Goal: Communication & Community: Share content

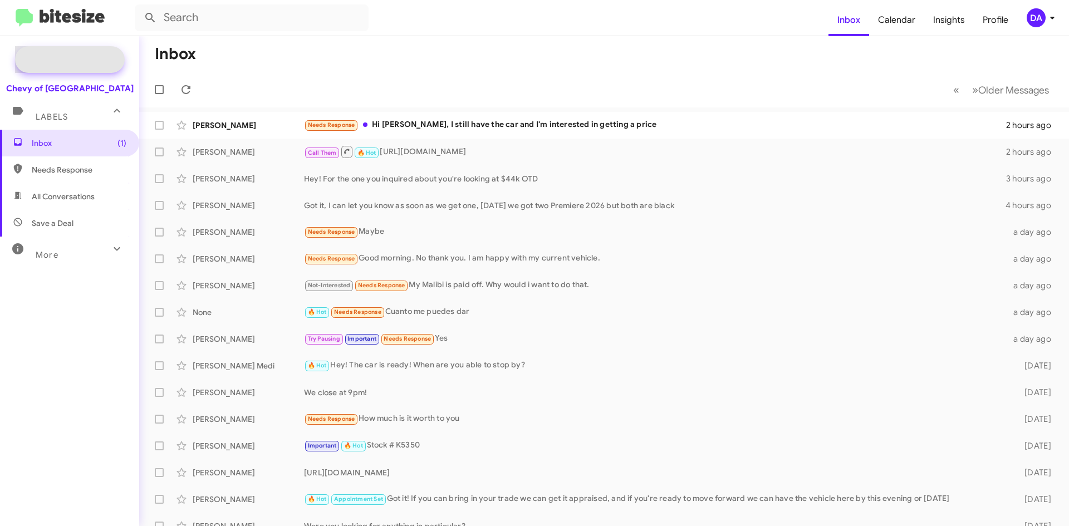
click at [90, 62] on span "Special Campaign" at bounding box center [81, 59] width 67 height 11
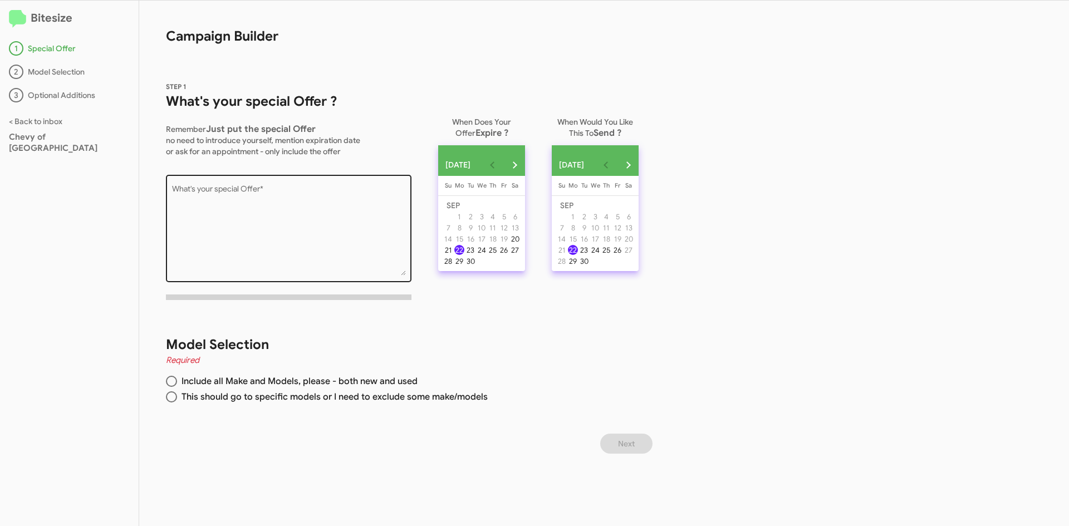
click at [258, 189] on textarea "What's your special Offer *" at bounding box center [289, 230] width 234 height 90
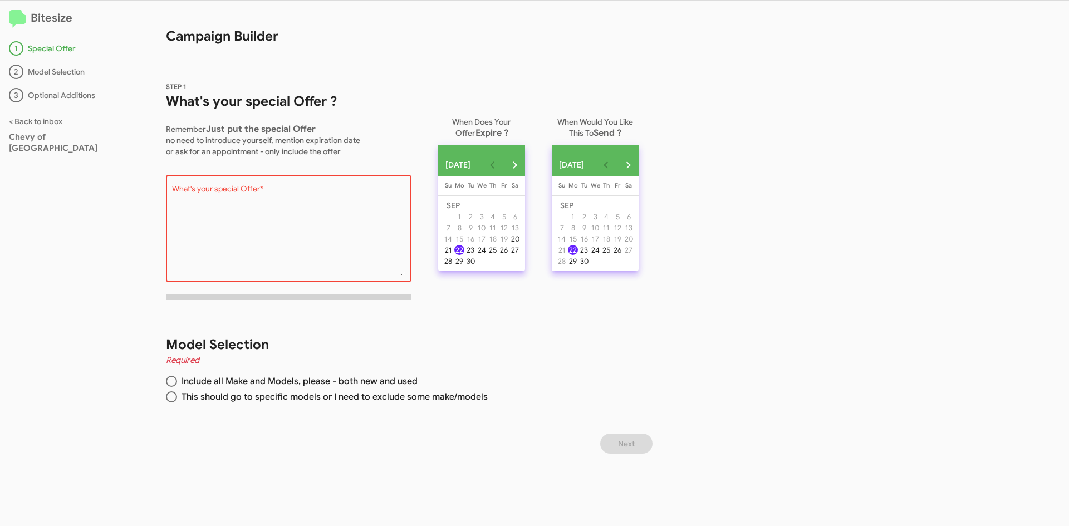
click at [237, 185] on div "What's your special Offer *" at bounding box center [289, 228] width 234 height 110
click at [320, 216] on textarea "What's your special Offer *" at bounding box center [289, 230] width 234 height 90
paste textarea "Get an additional $1,500 for your trade-in towards your next car purchase!"
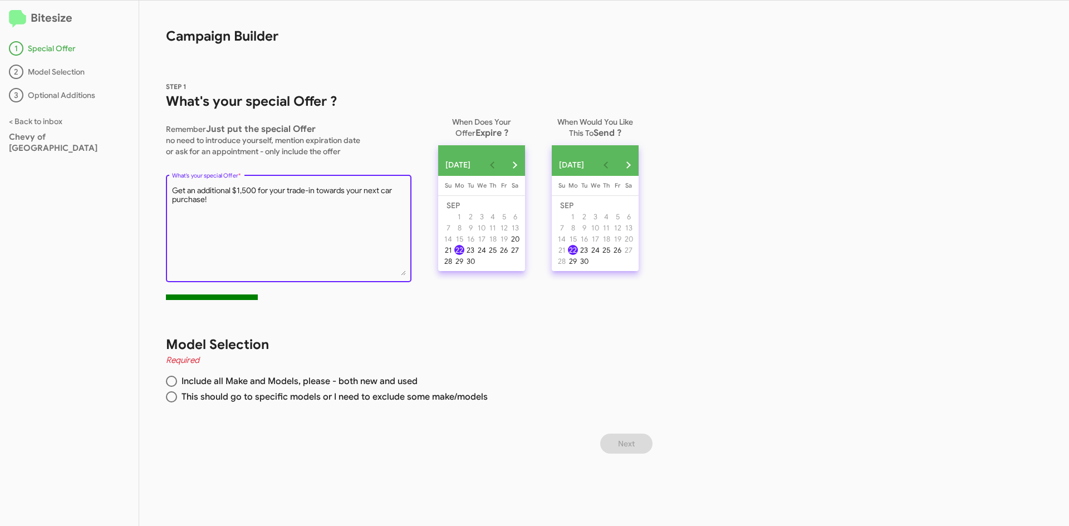
click at [232, 192] on textarea "What's your special Offer *" at bounding box center [289, 230] width 234 height 90
type textarea "Get up to $1,000 extra for your trade-in when you purchase select inventory!"
click at [476, 266] on div "30" at bounding box center [471, 261] width 10 height 10
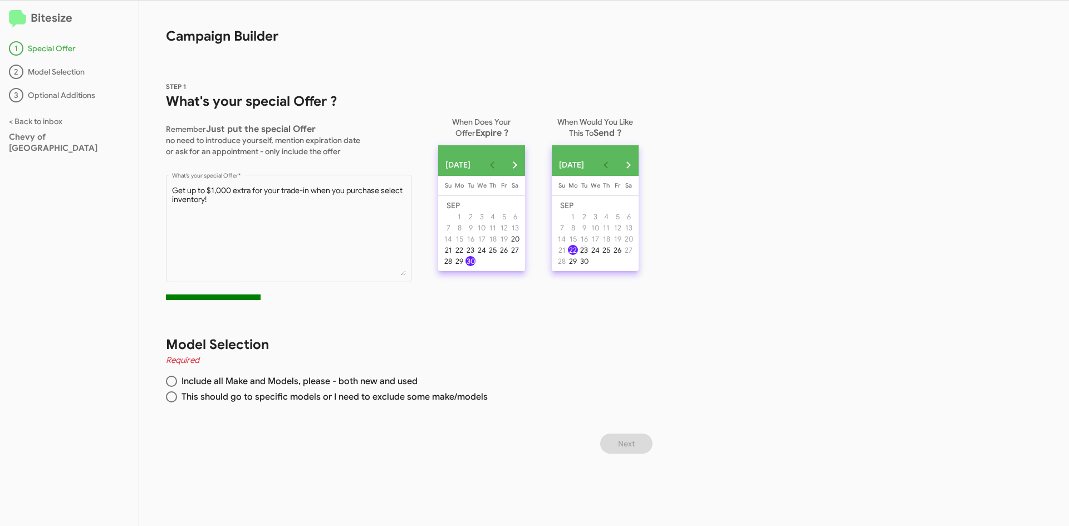
click at [589, 255] on div "23" at bounding box center [584, 250] width 10 height 10
click at [177, 379] on span at bounding box center [171, 381] width 11 height 11
click at [177, 379] on input "Include all Make and Models, please - both new and used" at bounding box center [171, 381] width 11 height 11
radio input "true"
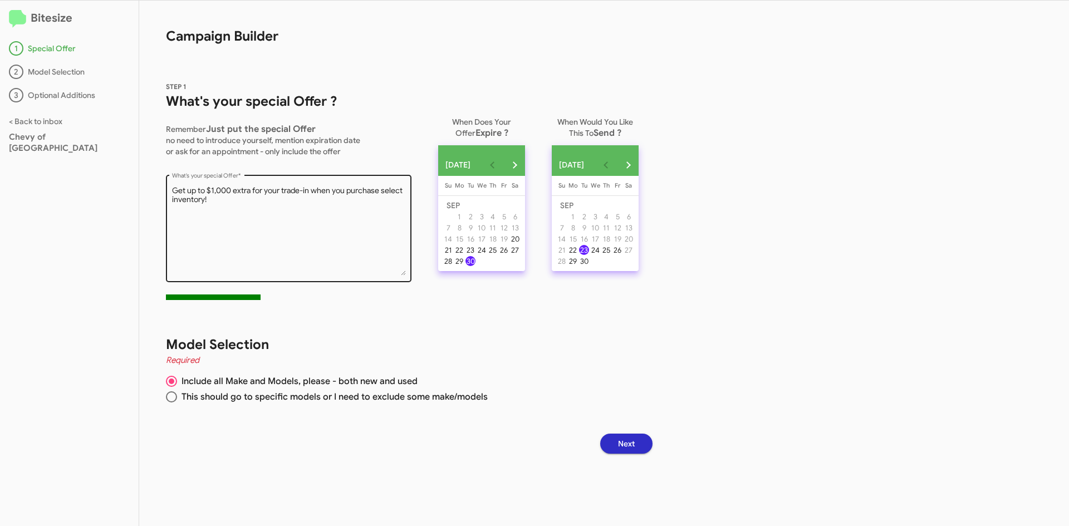
click at [214, 194] on textarea "What's your special Offer *" at bounding box center [289, 230] width 234 height 90
click at [217, 203] on textarea "What's your special Offer *" at bounding box center [289, 230] width 234 height 90
click at [201, 199] on textarea "What's your special Offer *" at bounding box center [289, 230] width 234 height 90
click at [203, 199] on textarea "What's your special Offer *" at bounding box center [289, 230] width 234 height 90
drag, startPoint x: 203, startPoint y: 198, endPoint x: 384, endPoint y: 194, distance: 181.0
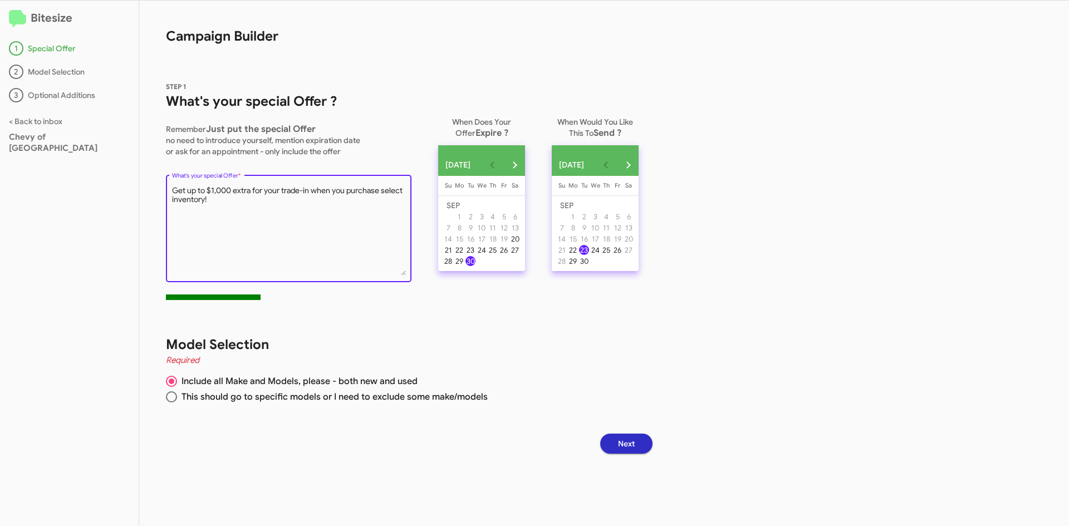
click at [384, 194] on textarea "What's your special Offer *" at bounding box center [289, 230] width 234 height 90
click at [173, 188] on textarea "What's your special Offer *" at bounding box center [289, 230] width 234 height 90
paste textarea "Don’t miss our End of Summer Special"
type textarea "Don’t miss our End of Summer Special! Get up to $1,000 extra for your trade-in …"
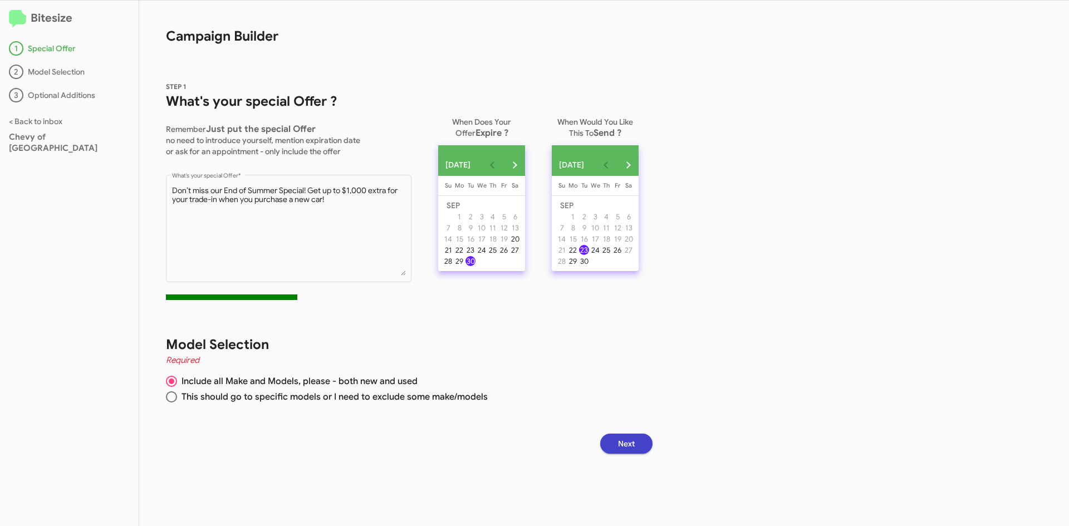
click at [634, 439] on span "Next" at bounding box center [626, 444] width 17 height 20
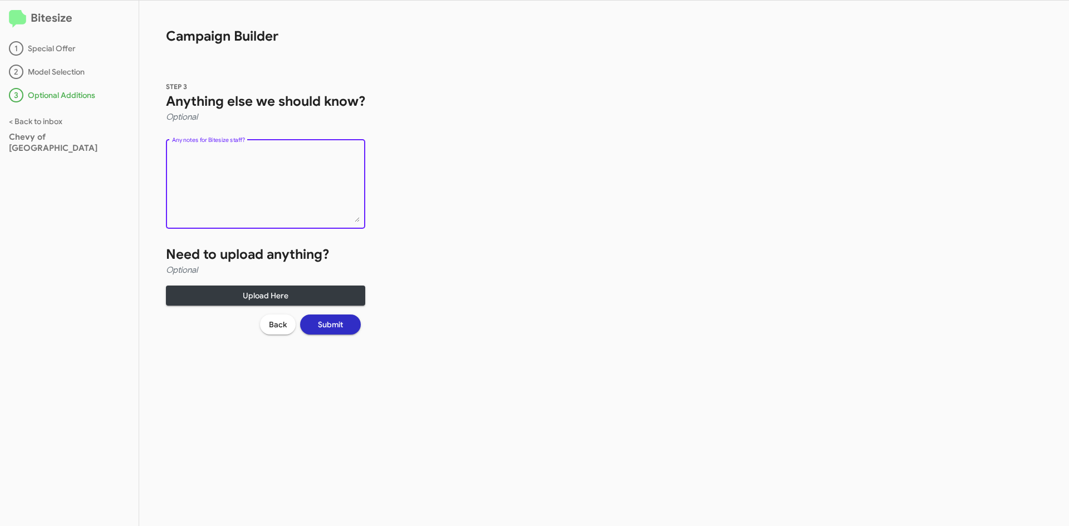
click at [261, 156] on textarea "Any notes for Bitesize staff?" at bounding box center [266, 186] width 188 height 72
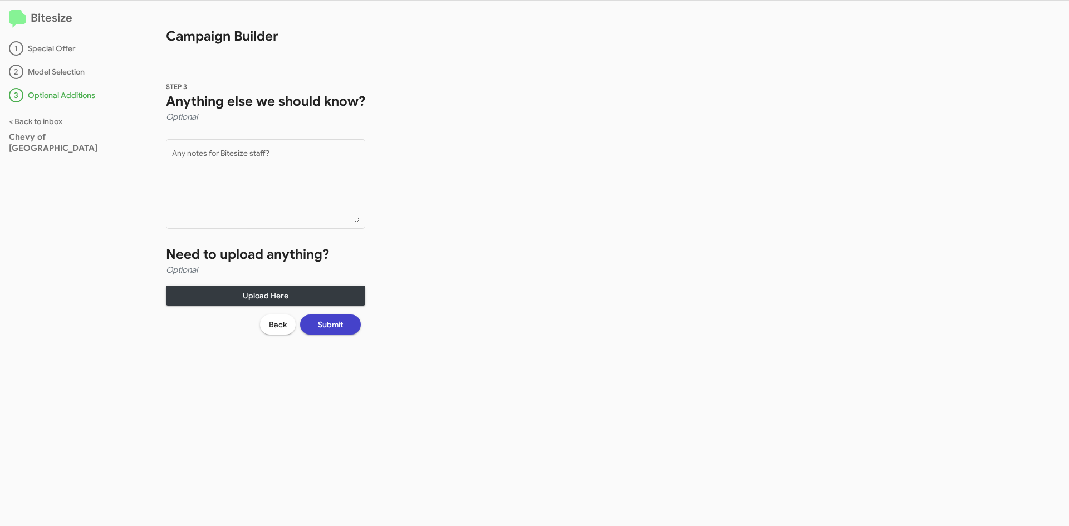
click at [338, 323] on span "Submit" at bounding box center [330, 325] width 25 height 20
